Goal: Task Accomplishment & Management: Complete application form

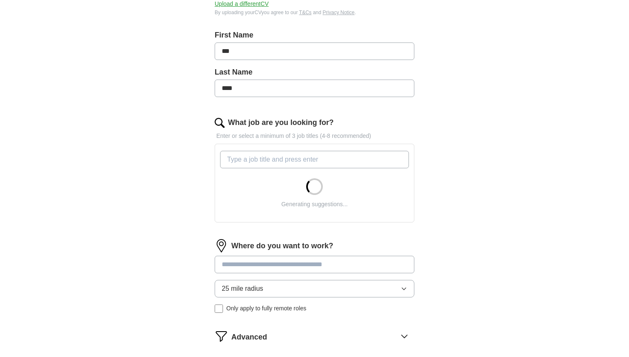
scroll to position [163, 0]
click at [296, 167] on input "What job are you looking for?" at bounding box center [314, 158] width 189 height 17
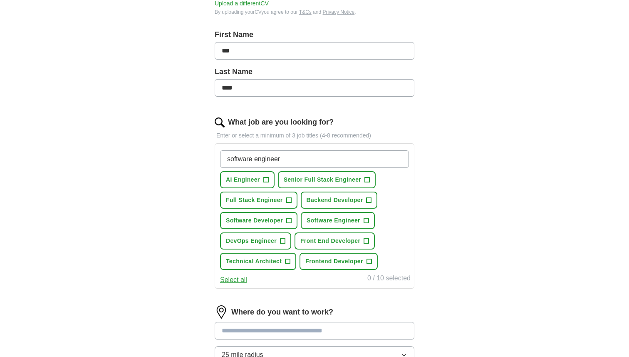
type input "software engineer"
click at [267, 201] on span "Full Stack Engineer" at bounding box center [254, 200] width 57 height 9
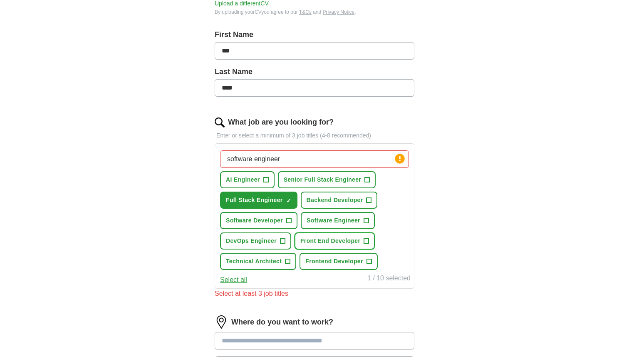
click at [327, 242] on span "Front End Developer" at bounding box center [330, 240] width 60 height 9
click at [327, 223] on span "Software Engineer" at bounding box center [334, 220] width 54 height 9
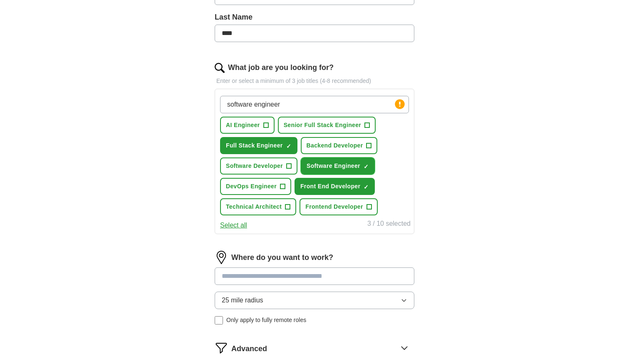
scroll to position [245, 0]
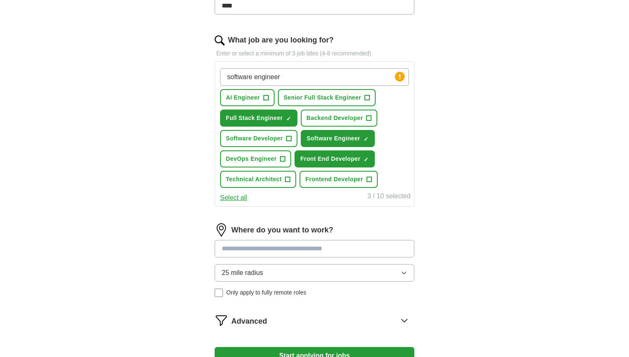
click at [260, 257] on div "Where do you want to work? 25 mile radius Only apply to fully remote roles" at bounding box center [315, 263] width 200 height 80
click at [267, 251] on input at bounding box center [315, 248] width 200 height 17
type input "******"
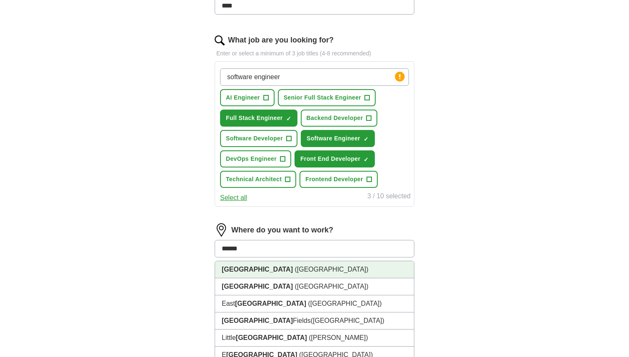
click at [295, 272] on span "([GEOGRAPHIC_DATA])" at bounding box center [332, 268] width 74 height 7
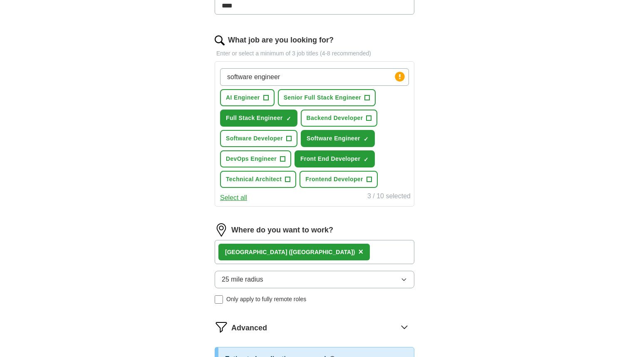
click at [236, 273] on button "25 mile radius" at bounding box center [315, 278] width 200 height 17
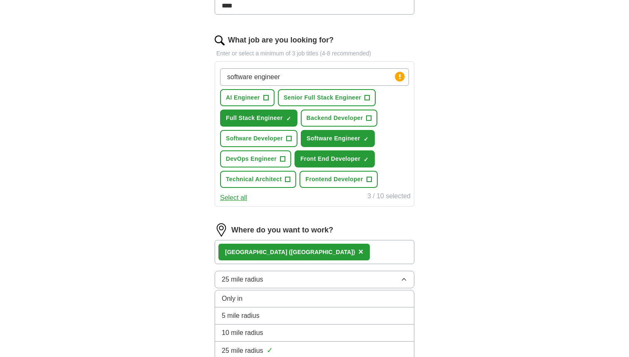
click at [243, 309] on li "5 mile radius" at bounding box center [314, 315] width 199 height 17
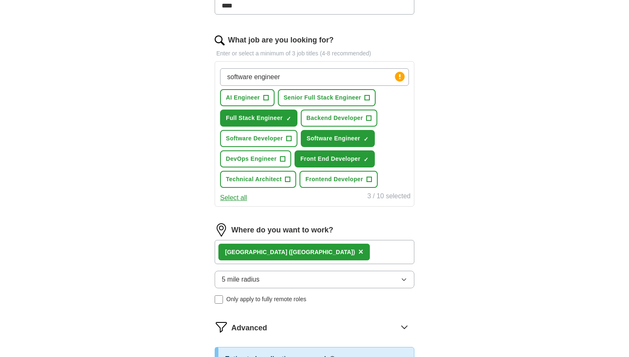
click at [246, 278] on span "5 mile radius" at bounding box center [241, 279] width 38 height 10
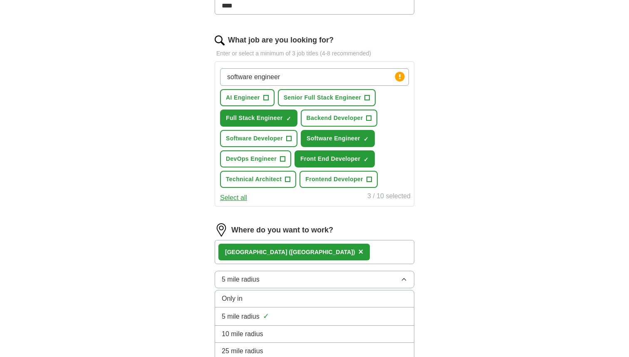
click at [245, 294] on div "Only in" at bounding box center [315, 298] width 186 height 10
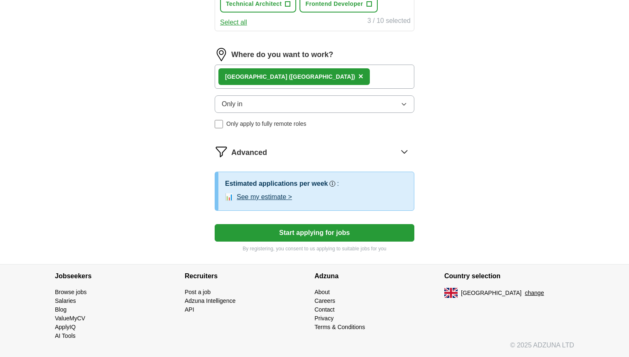
scroll to position [76, 0]
click at [341, 238] on button "Start applying for jobs" at bounding box center [315, 232] width 200 height 17
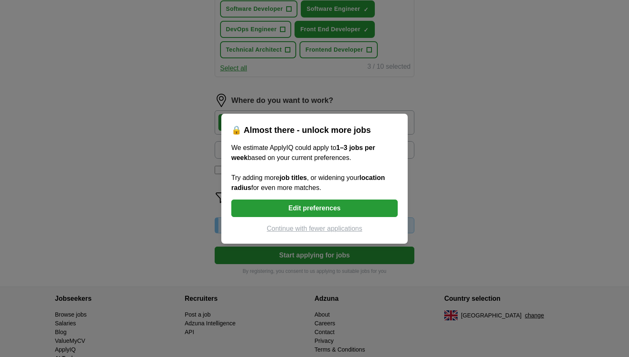
scroll to position [420, 0]
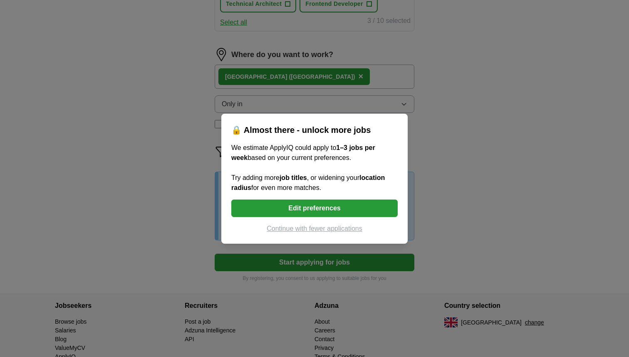
click at [349, 230] on button "Continue with fewer applications" at bounding box center [314, 228] width 166 height 10
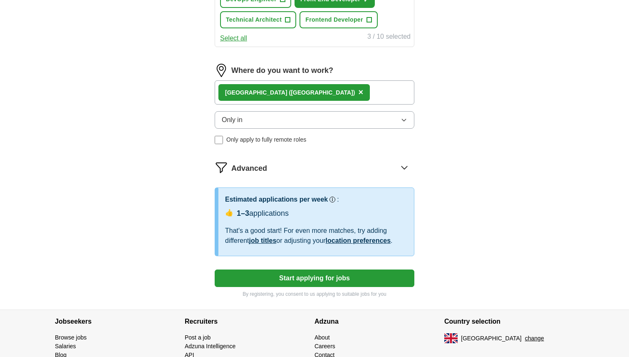
select select "**"
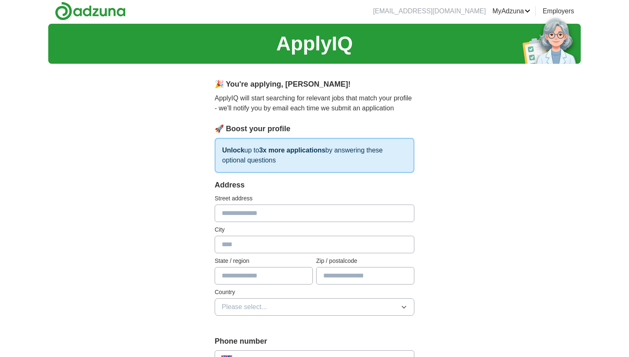
scroll to position [0, 0]
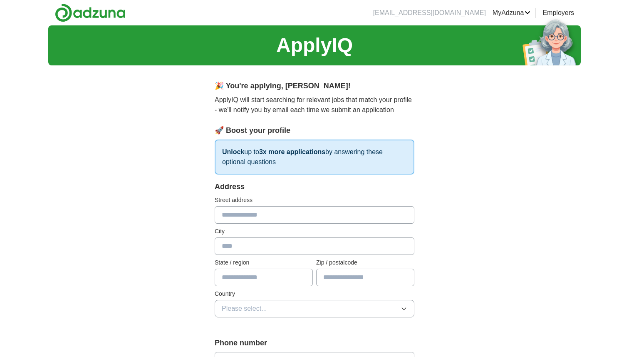
click at [99, 12] on img at bounding box center [90, 12] width 71 height 19
